Goal: Transaction & Acquisition: Book appointment/travel/reservation

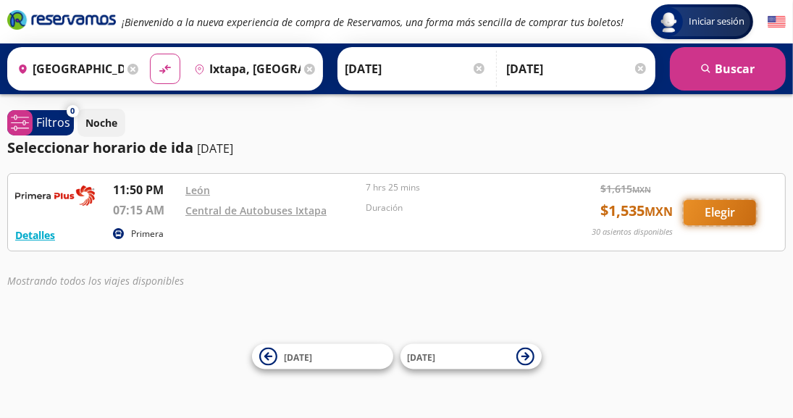
click at [712, 209] on button "Elegir" at bounding box center [720, 212] width 72 height 25
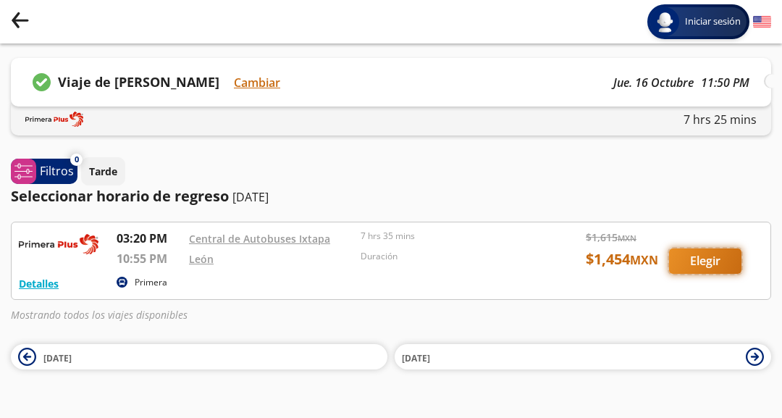
click at [704, 274] on button "Elegir" at bounding box center [705, 260] width 72 height 25
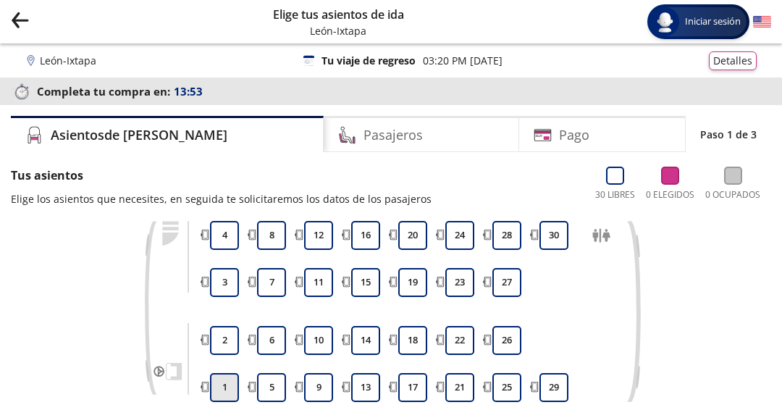
click at [210, 383] on button "1" at bounding box center [224, 387] width 29 height 29
click at [210, 336] on button "2" at bounding box center [224, 340] width 29 height 29
click at [210, 280] on button "3" at bounding box center [224, 282] width 29 height 29
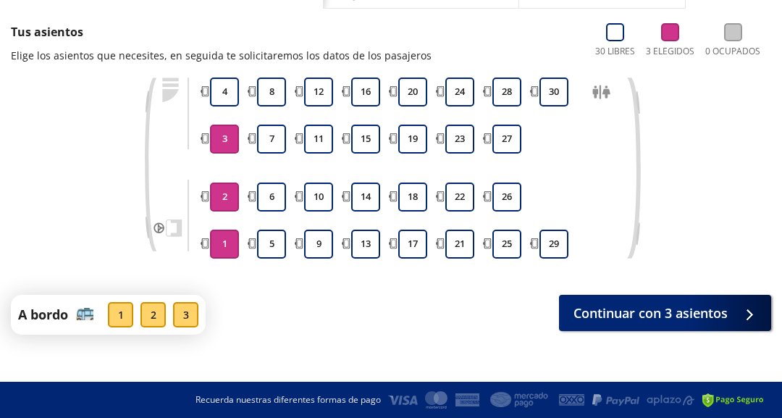
scroll to position [152, 0]
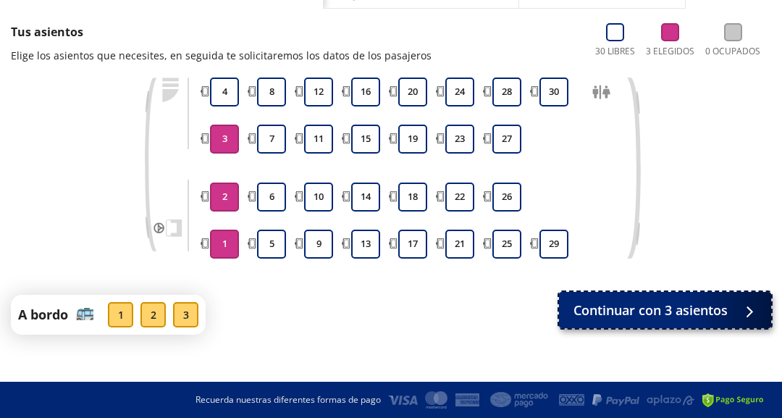
click at [574, 303] on span "Continuar con 3 asientos" at bounding box center [651, 311] width 154 height 20
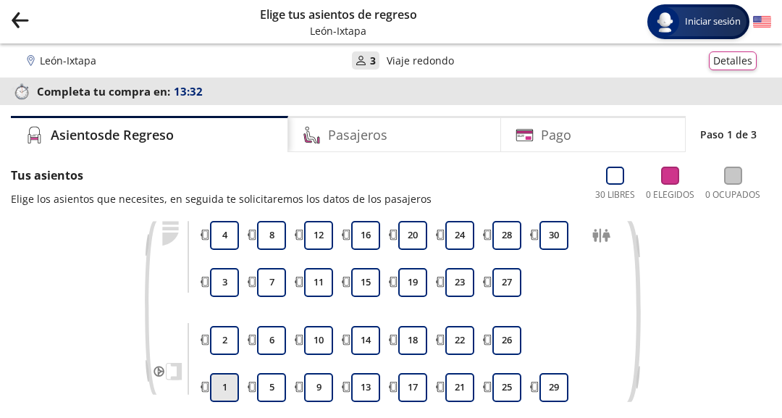
click at [210, 383] on button "1" at bounding box center [224, 387] width 29 height 29
click at [210, 338] on button "2" at bounding box center [224, 340] width 29 height 29
click at [210, 278] on button "3" at bounding box center [224, 282] width 29 height 29
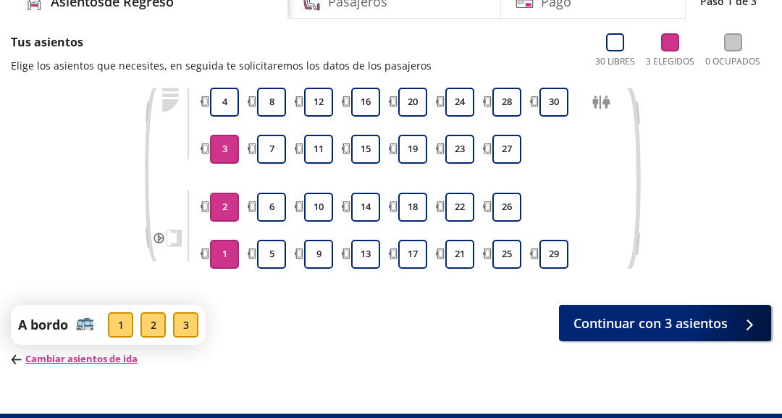
scroll to position [145, 0]
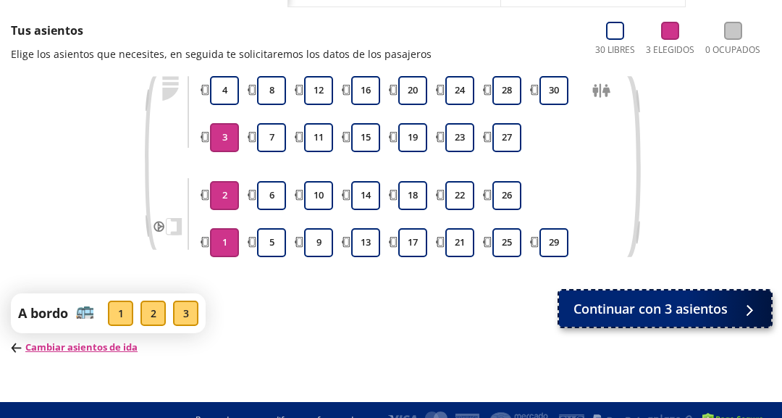
click at [574, 306] on span "Continuar con 3 asientos" at bounding box center [651, 309] width 154 height 20
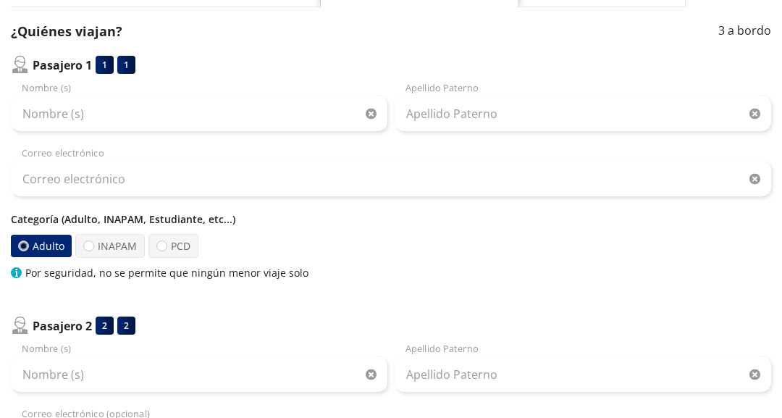
scroll to position [72, 0]
